Goal: Task Accomplishment & Management: Manage account settings

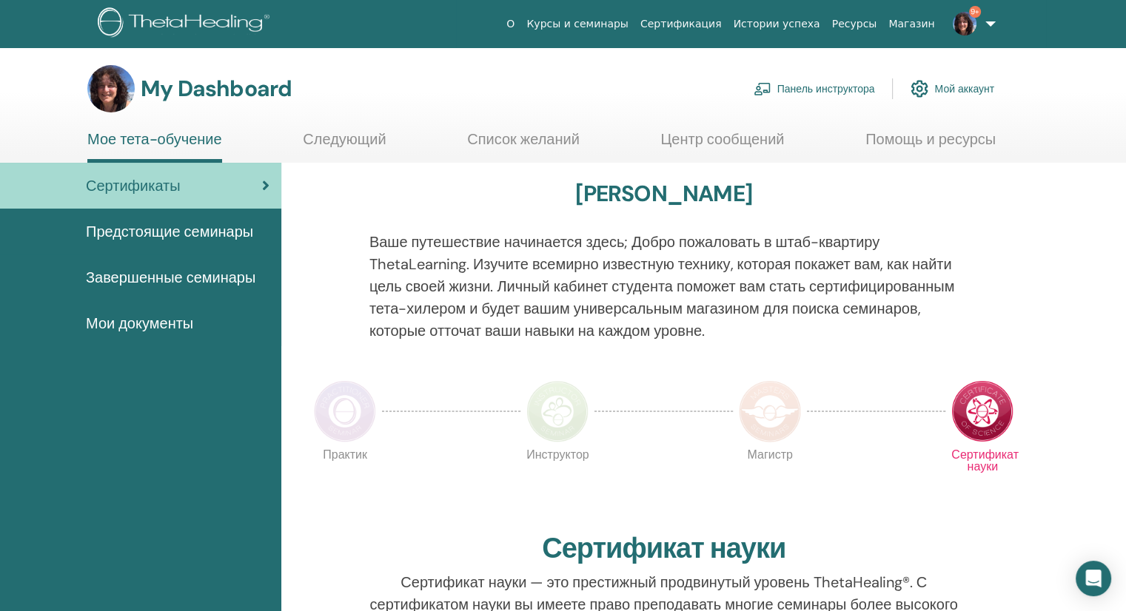
click at [181, 226] on span "Предстоящие семинары" at bounding box center [169, 232] width 167 height 22
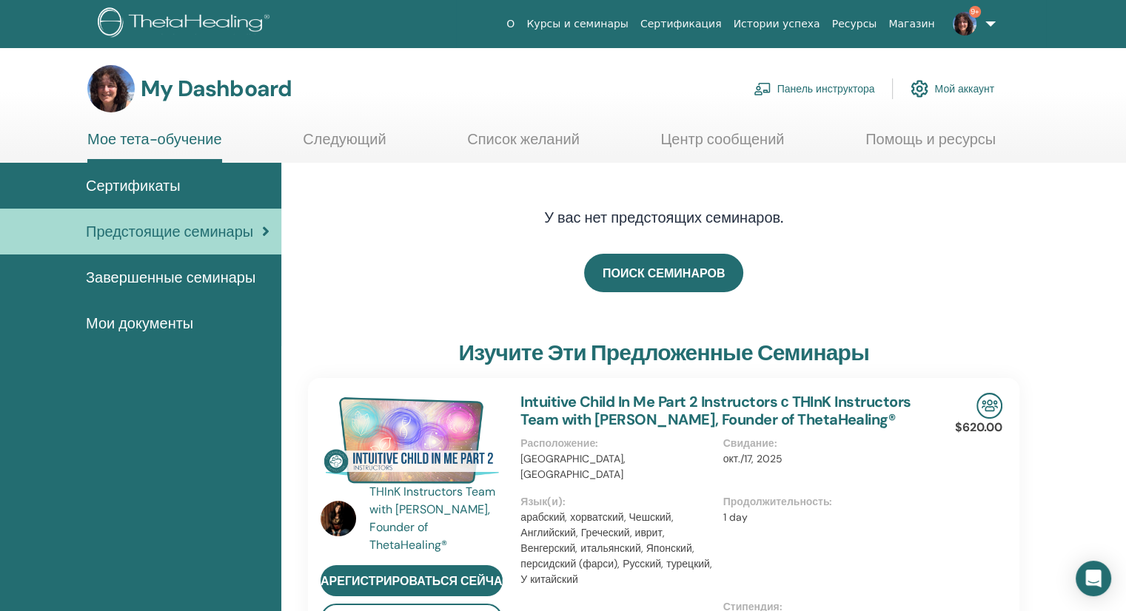
click at [799, 88] on link "Панель инструктора" at bounding box center [814, 89] width 121 height 33
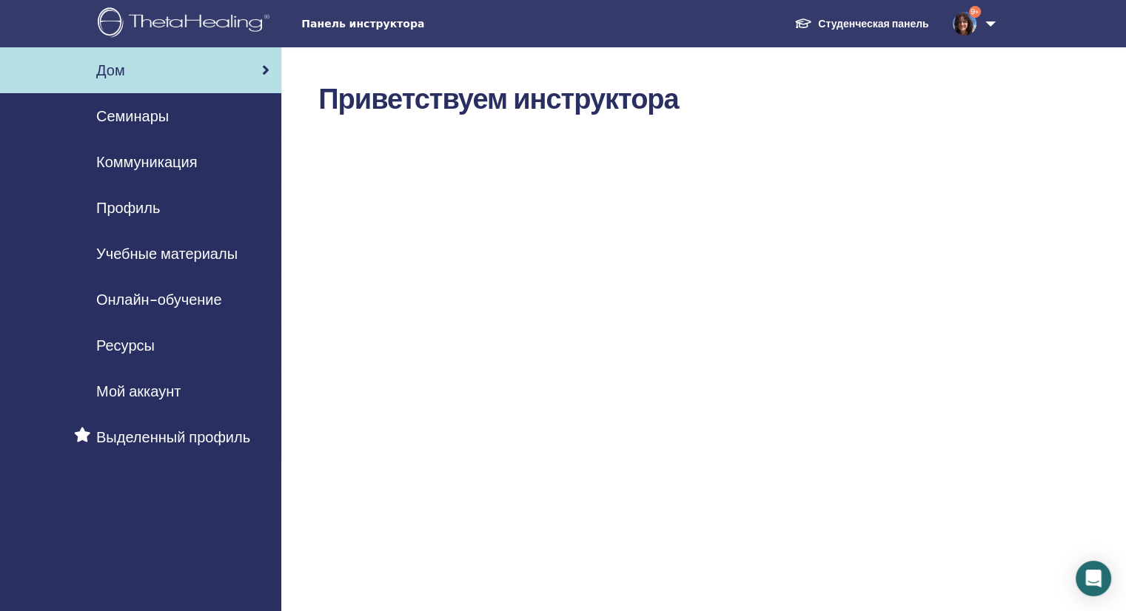
click at [147, 116] on span "Семинары" at bounding box center [132, 116] width 73 height 22
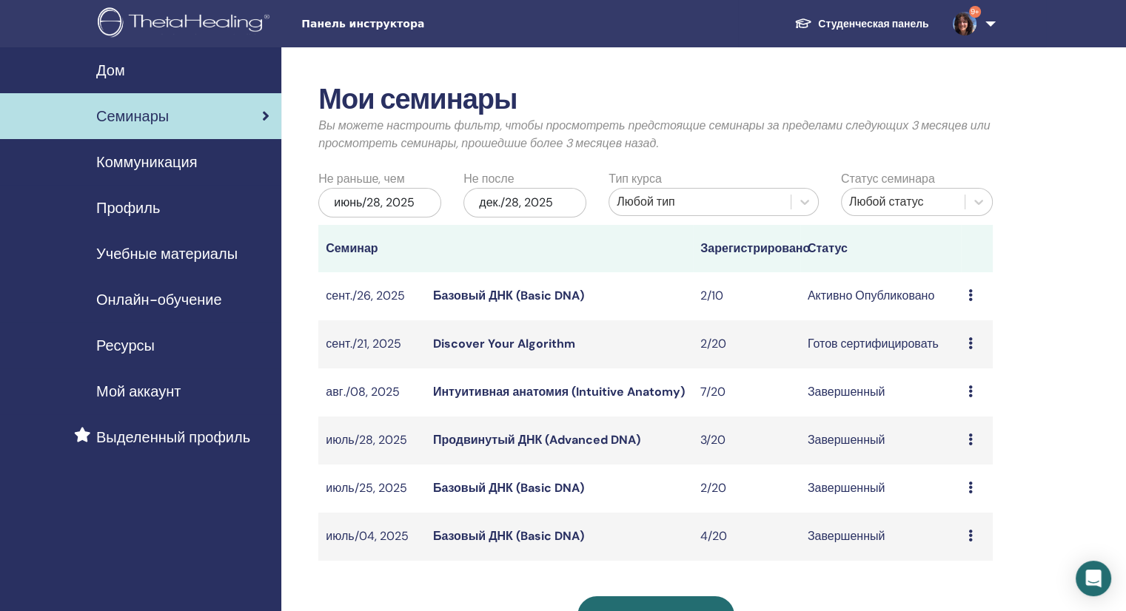
click at [971, 297] on icon at bounding box center [970, 295] width 4 height 12
click at [986, 351] on link "Участники" at bounding box center [961, 354] width 56 height 16
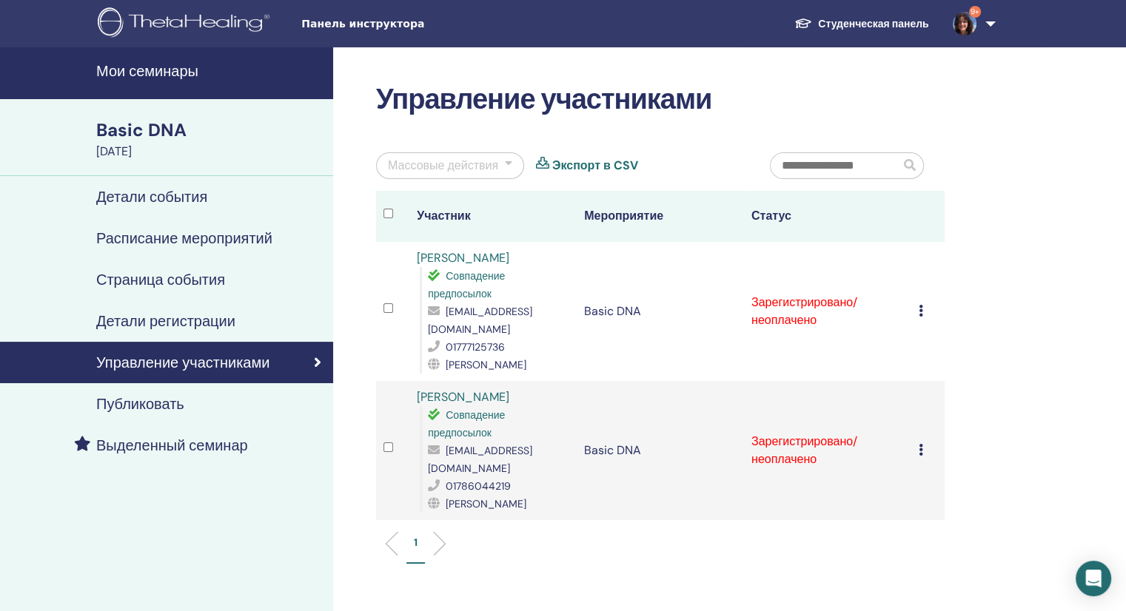
click at [919, 311] on icon at bounding box center [921, 311] width 4 height 12
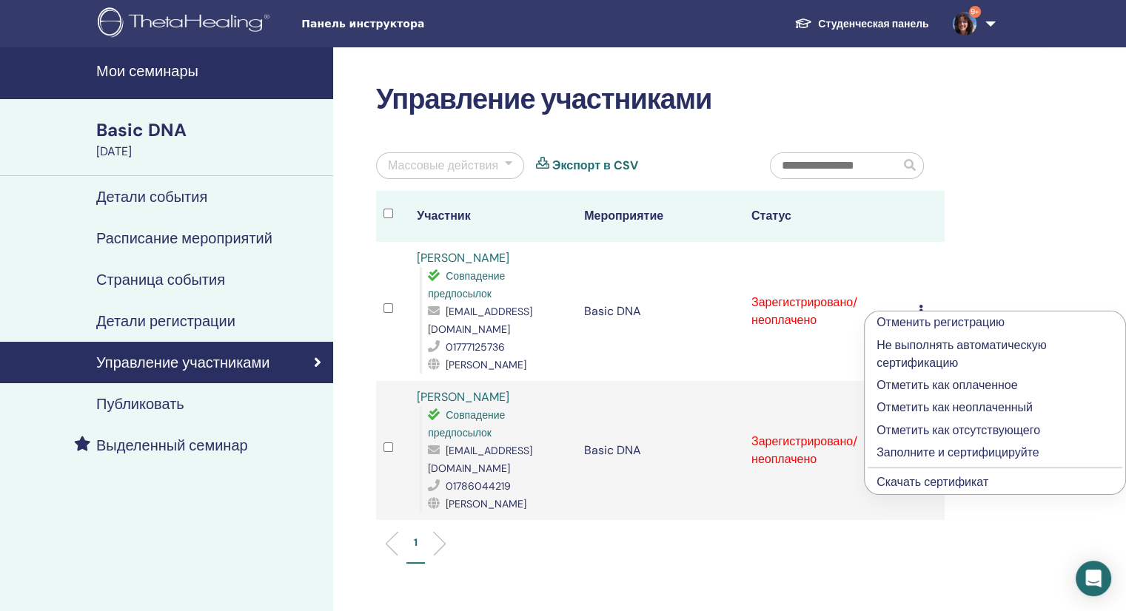
click at [965, 380] on p "Отметить как оплаченное" at bounding box center [994, 386] width 237 height 18
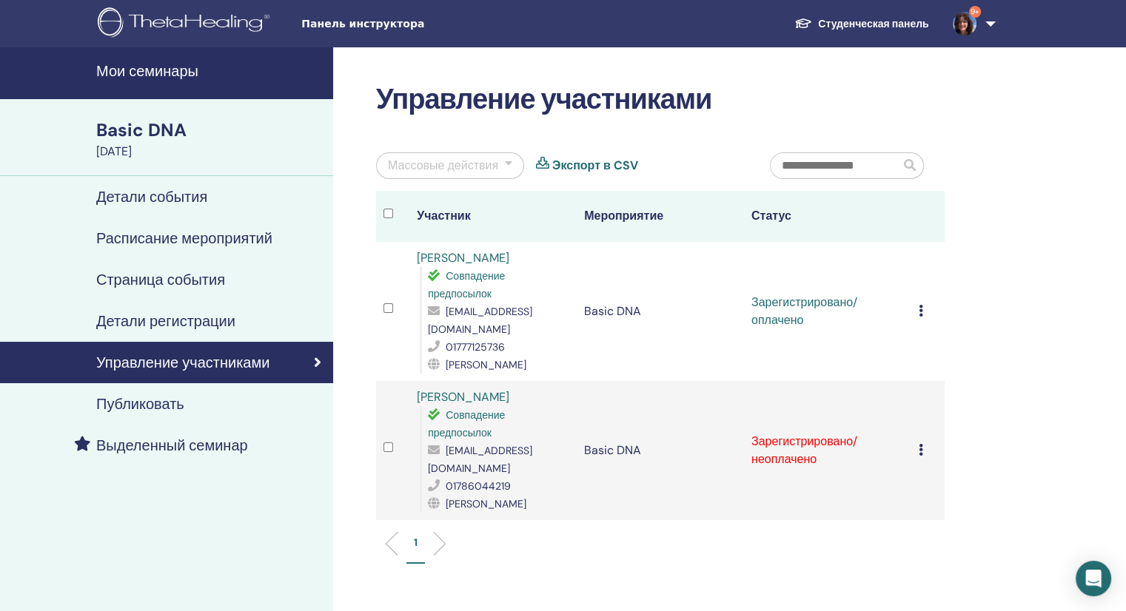
click at [919, 452] on icon at bounding box center [921, 450] width 4 height 12
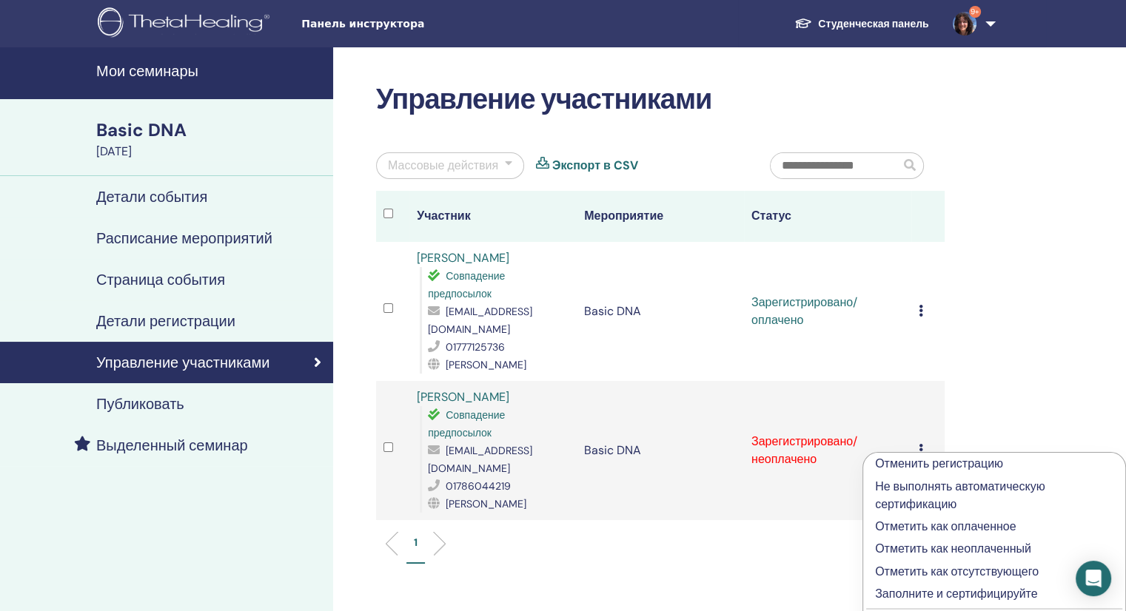
click at [967, 521] on p "Отметить как оплаченное" at bounding box center [994, 527] width 238 height 18
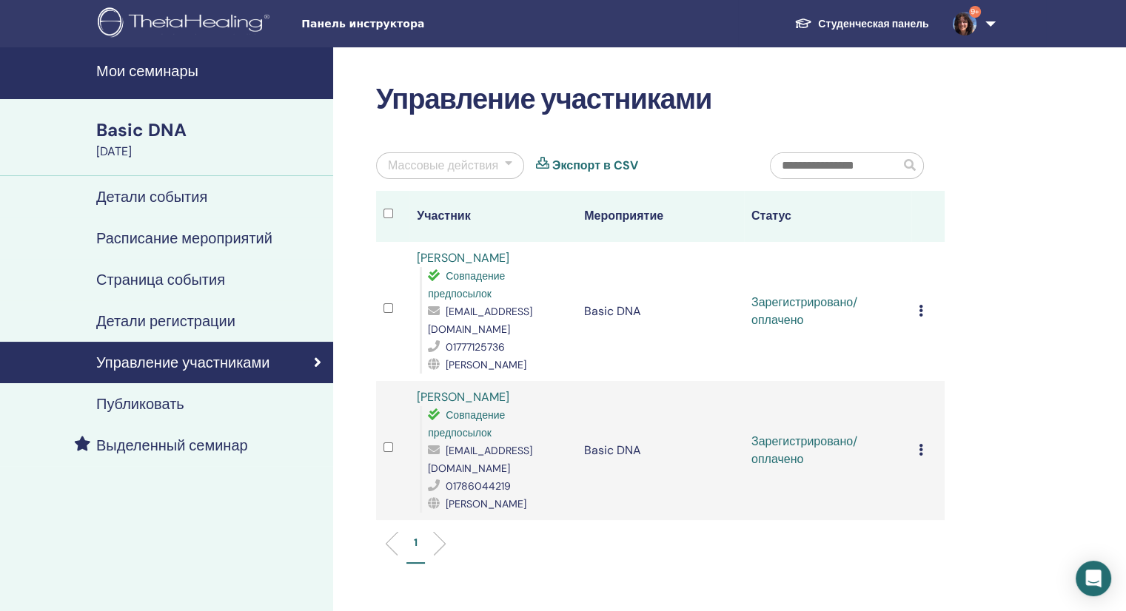
click at [921, 315] on icon at bounding box center [921, 311] width 4 height 12
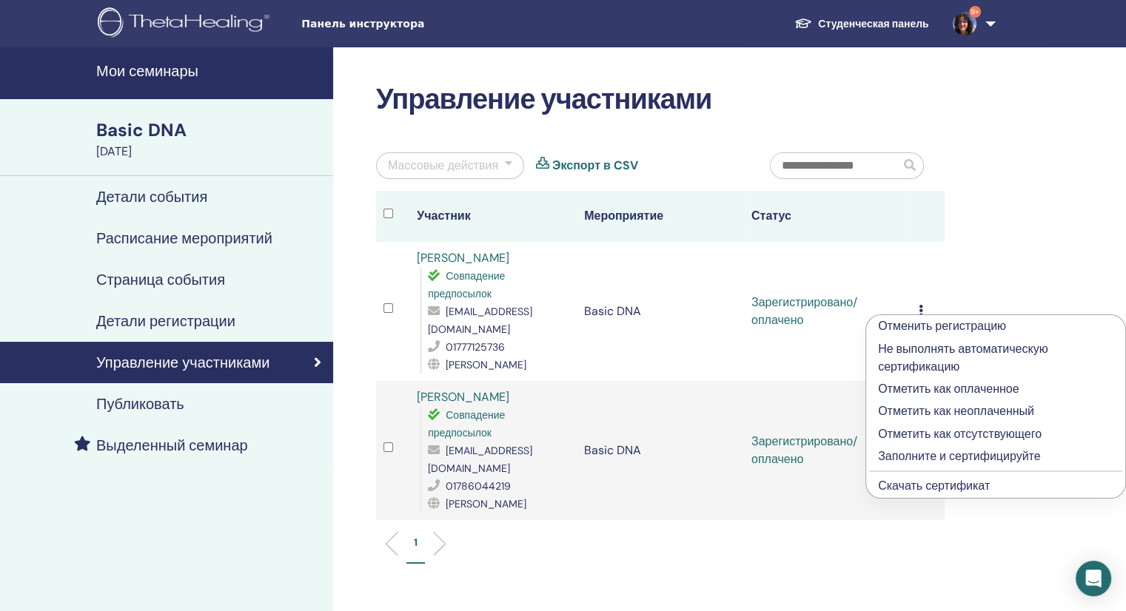
click at [957, 486] on link "Скачать сертификат" at bounding box center [934, 486] width 112 height 16
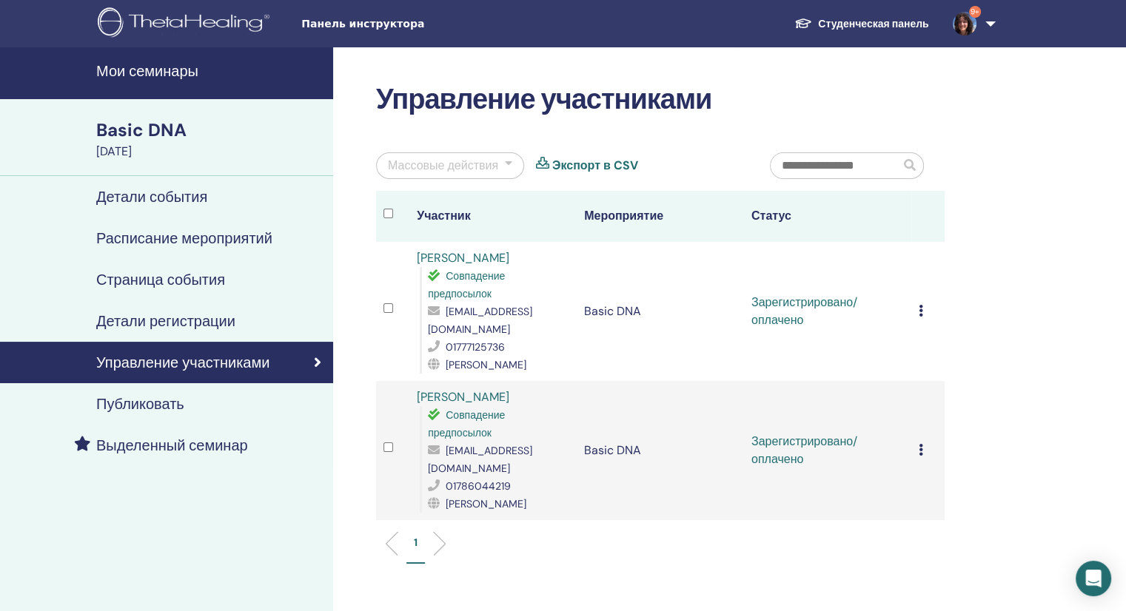
click at [921, 455] on icon at bounding box center [921, 450] width 4 height 12
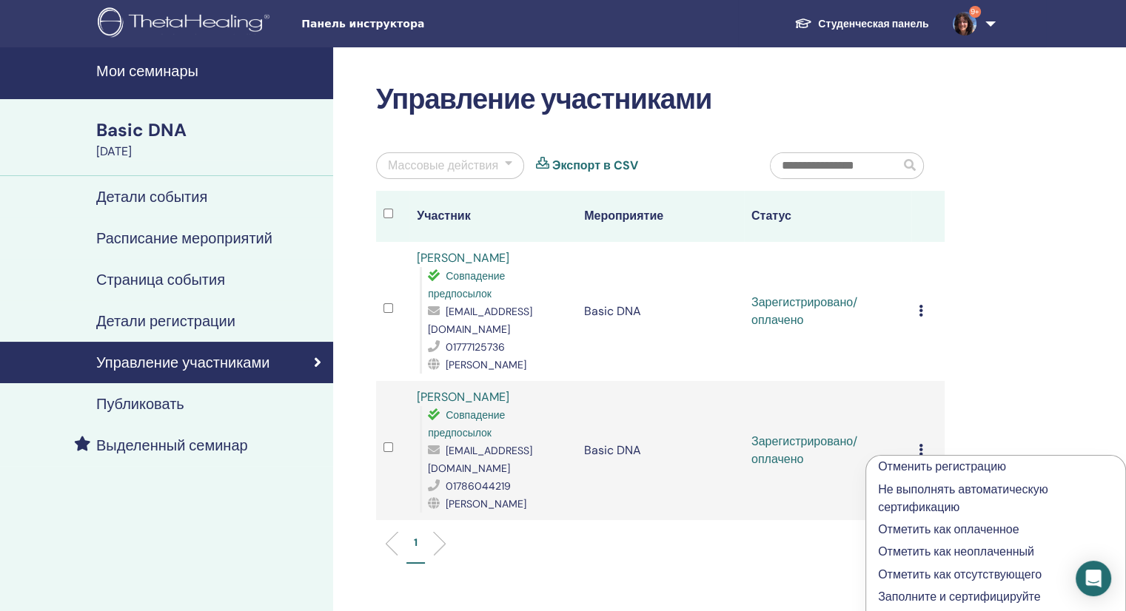
scroll to position [222, 0]
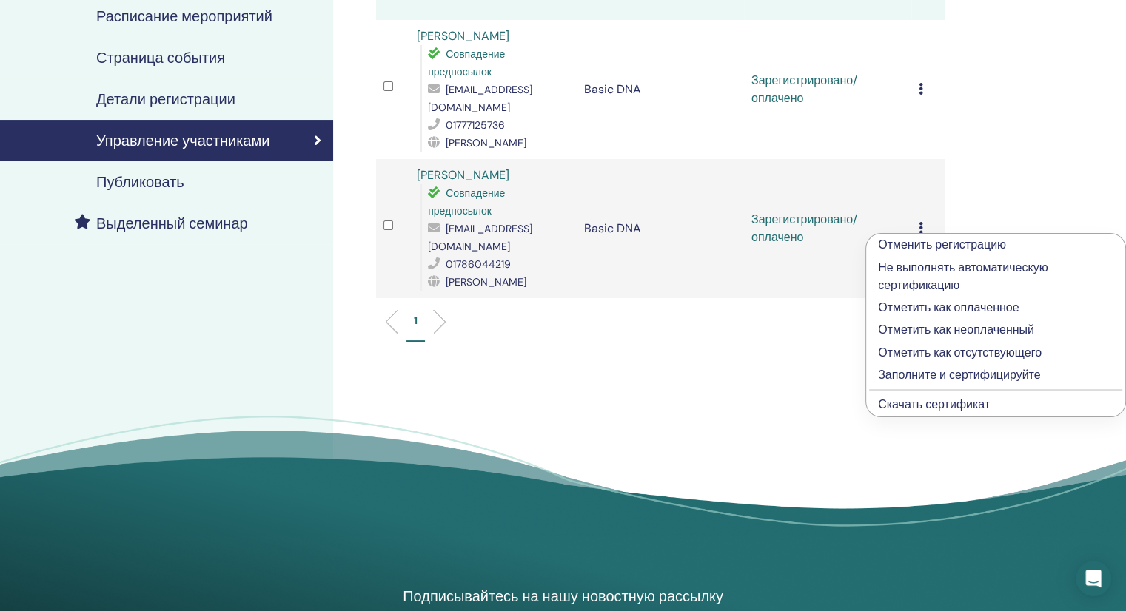
click at [956, 402] on link "Скачать сертификат" at bounding box center [934, 405] width 112 height 16
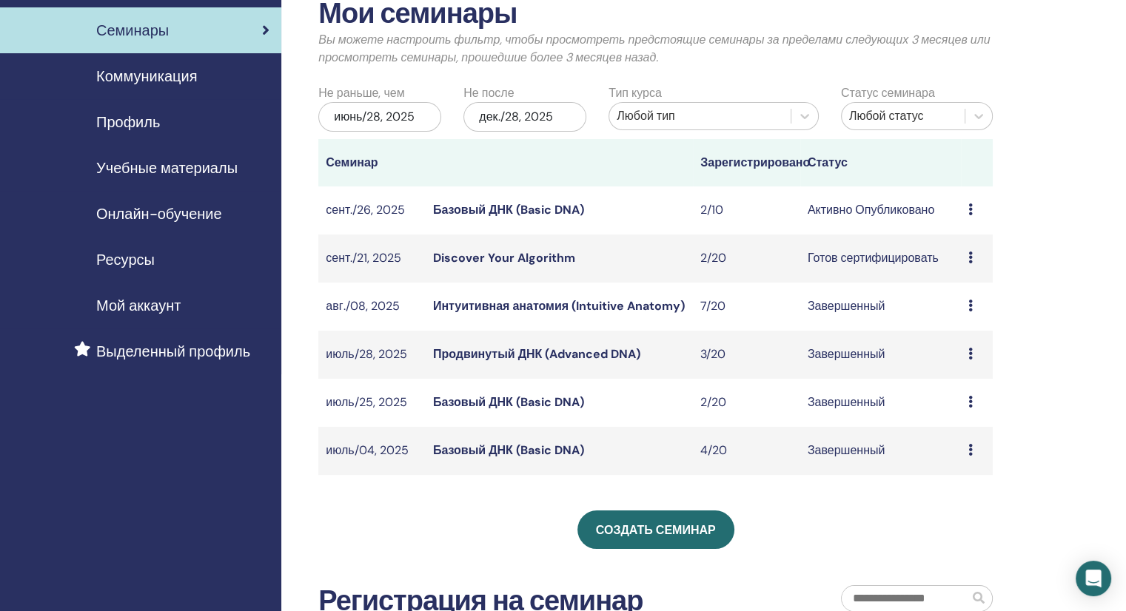
scroll to position [148, 0]
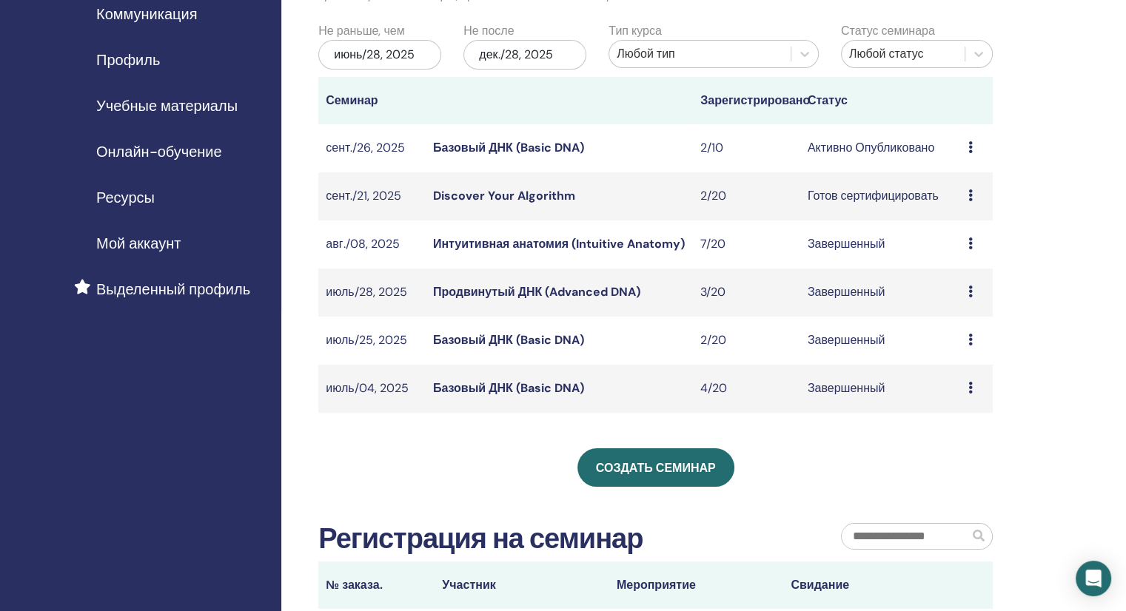
click at [969, 199] on icon at bounding box center [970, 196] width 4 height 12
click at [988, 255] on li "Участники" at bounding box center [1008, 256] width 179 height 22
click at [971, 197] on icon at bounding box center [970, 196] width 4 height 12
click at [953, 248] on link "Участники" at bounding box center [960, 254] width 56 height 16
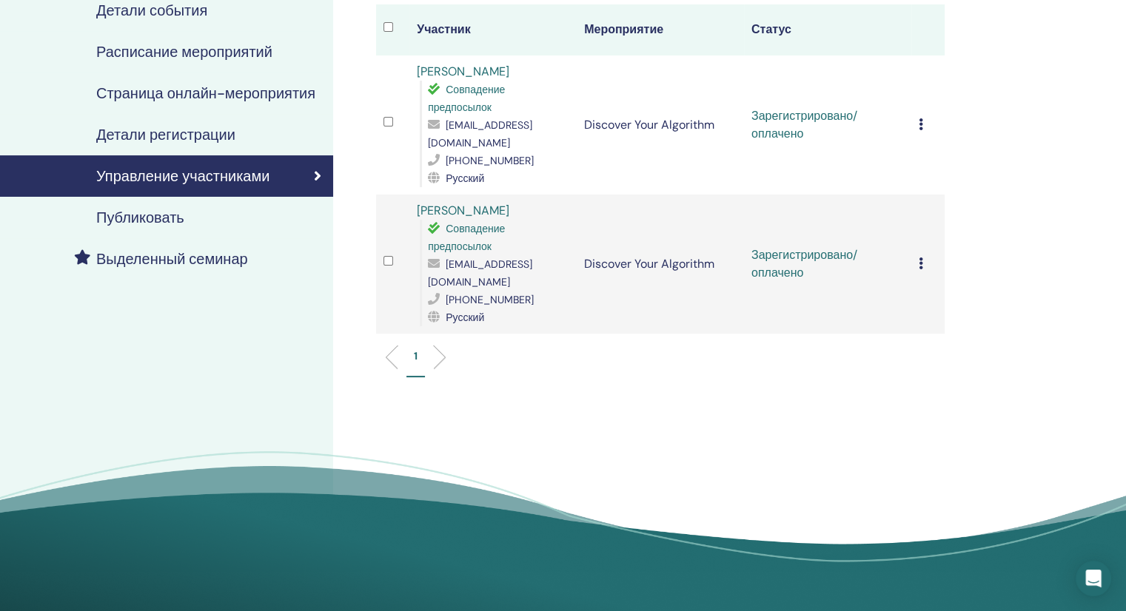
scroll to position [222, 0]
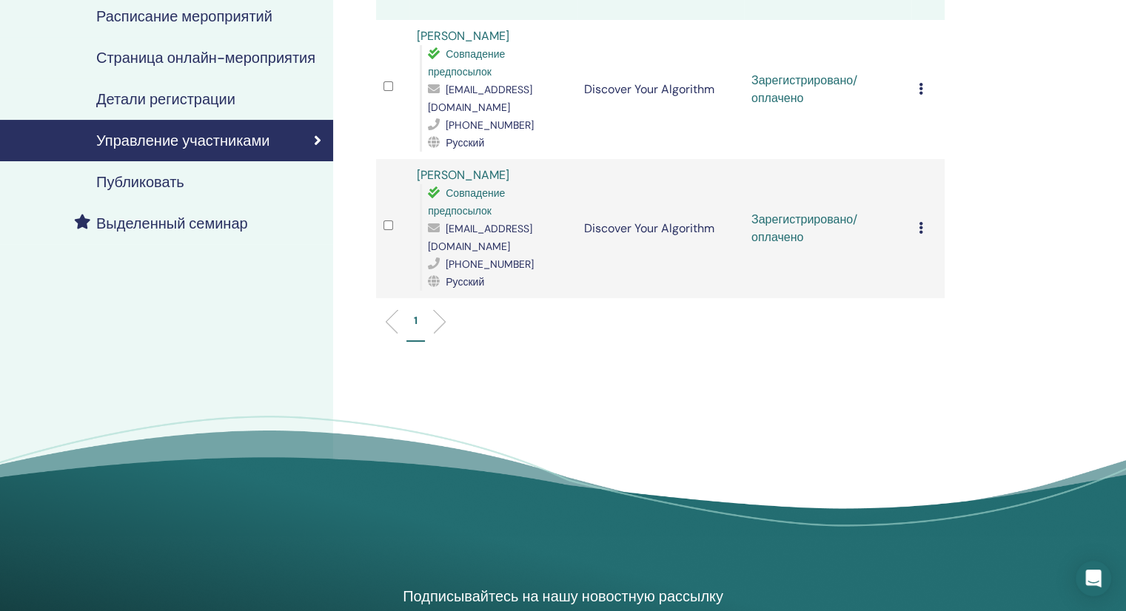
click at [921, 84] on icon at bounding box center [921, 89] width 4 height 12
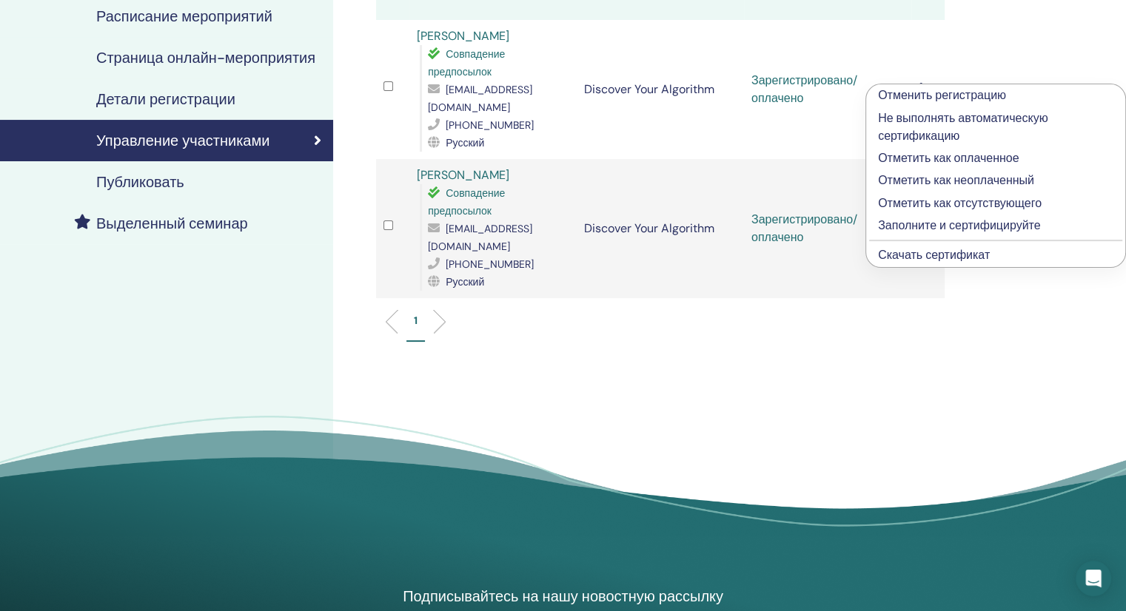
click at [967, 225] on p "Заполните и сертифицируйте" at bounding box center [995, 226] width 235 height 18
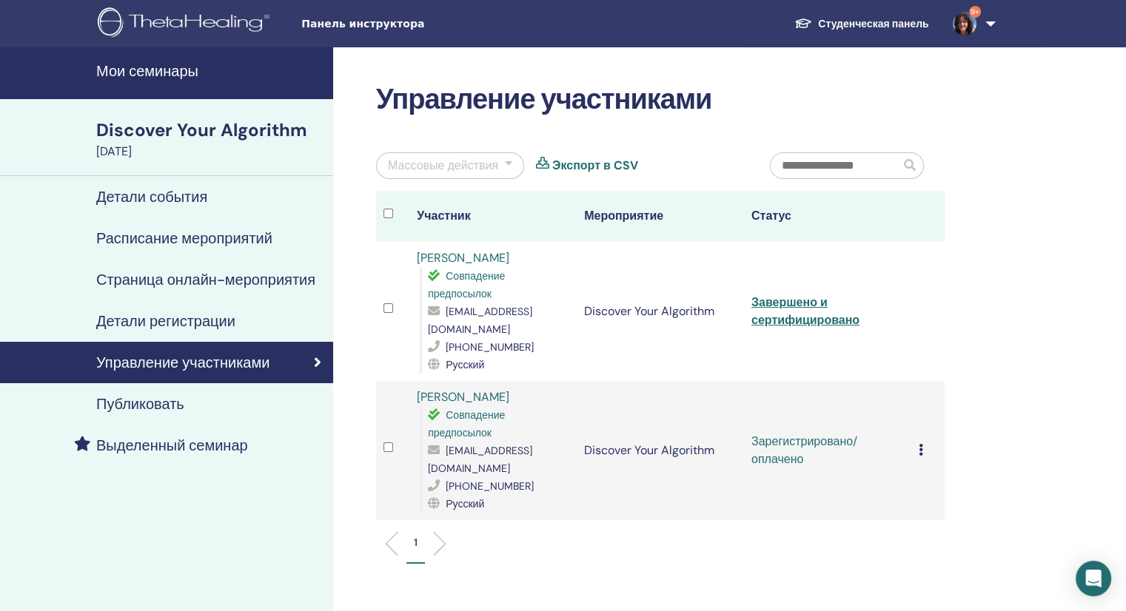
scroll to position [222, 0]
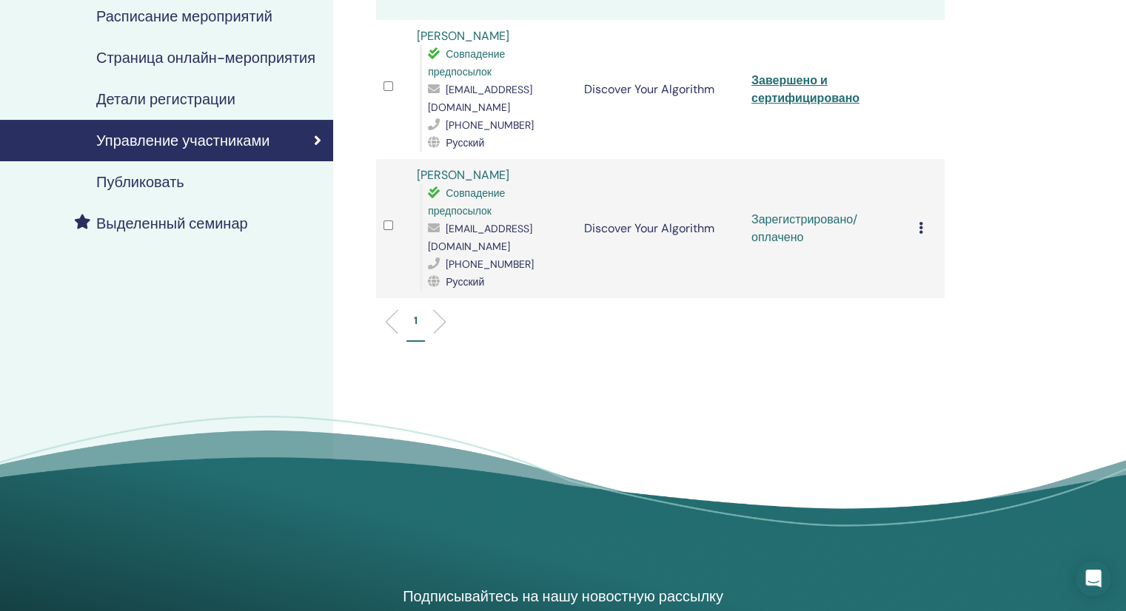
click at [920, 222] on icon at bounding box center [921, 228] width 4 height 12
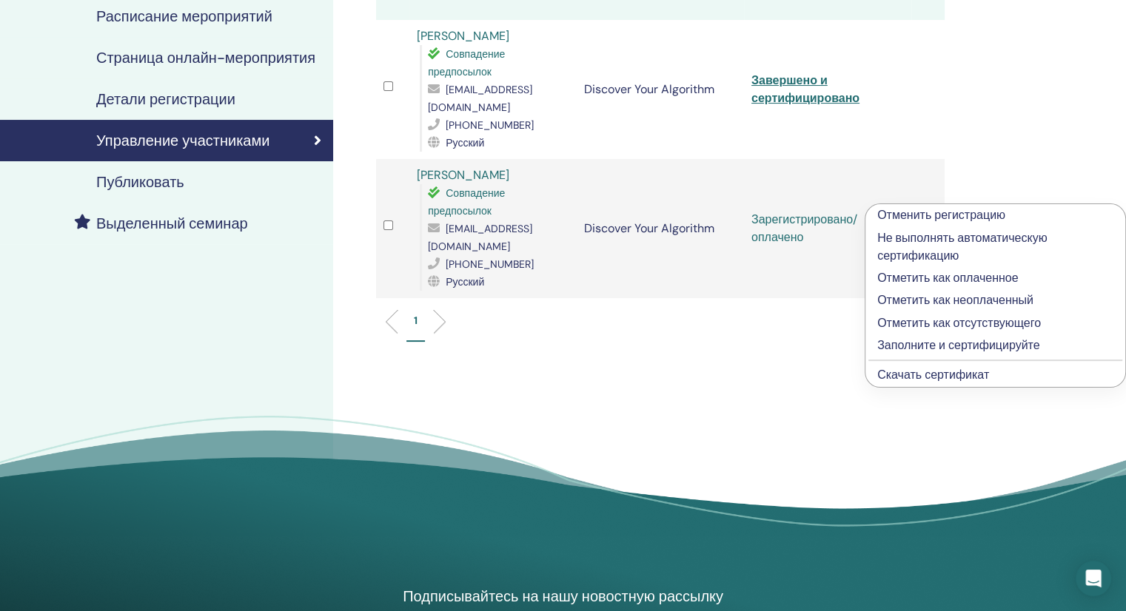
click at [962, 341] on p "Заполните и сертифицируйте" at bounding box center [995, 346] width 236 height 18
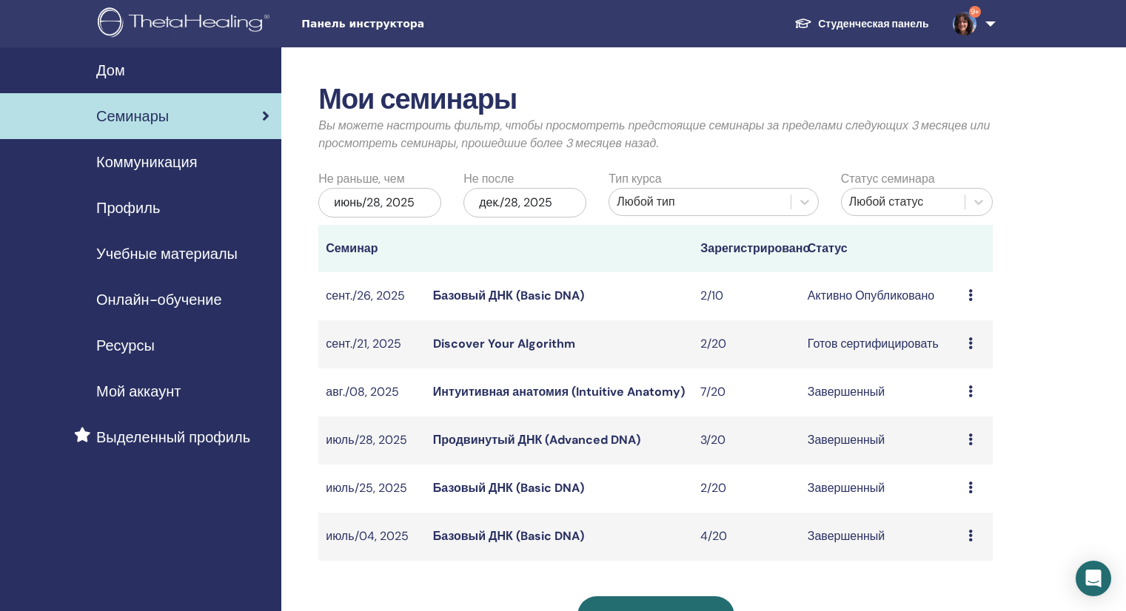
scroll to position [148, 0]
